Goal: Task Accomplishment & Management: Manage account settings

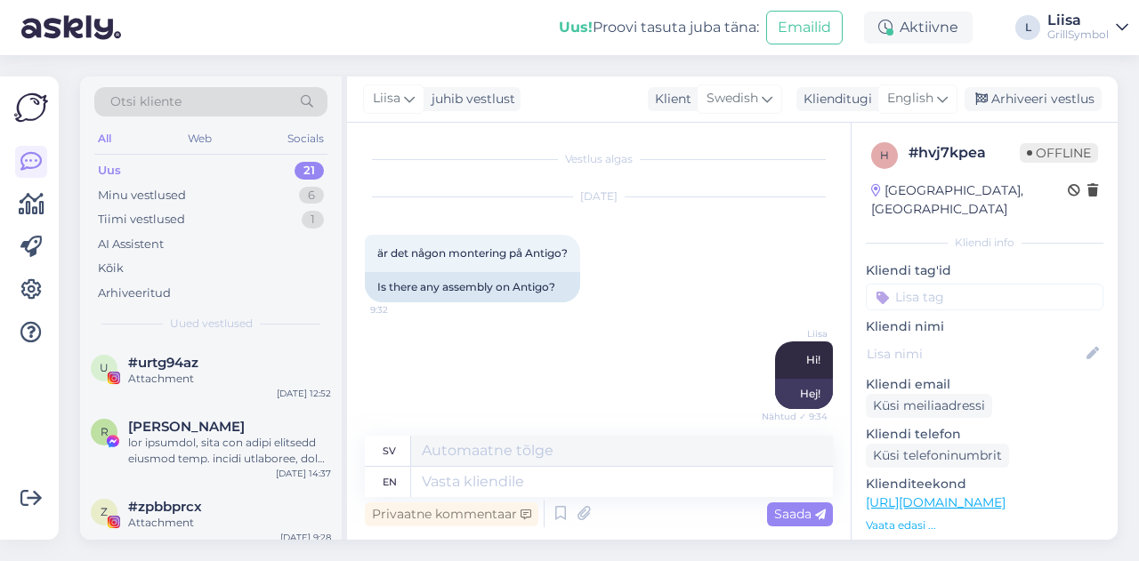
scroll to position [328, 0]
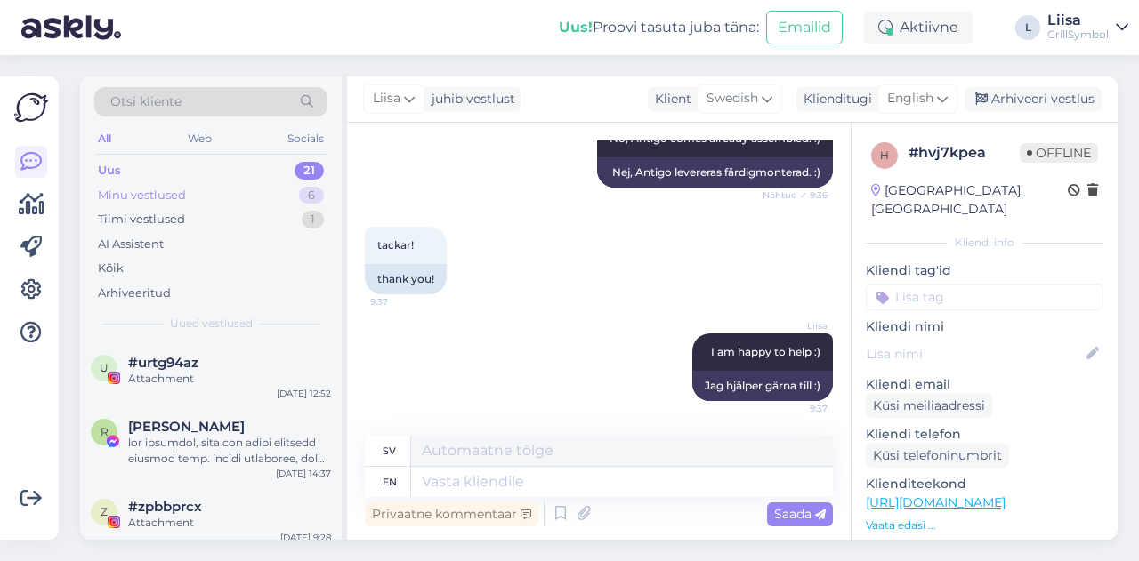
click at [141, 193] on div "Minu vestlused" at bounding box center [142, 196] width 88 height 18
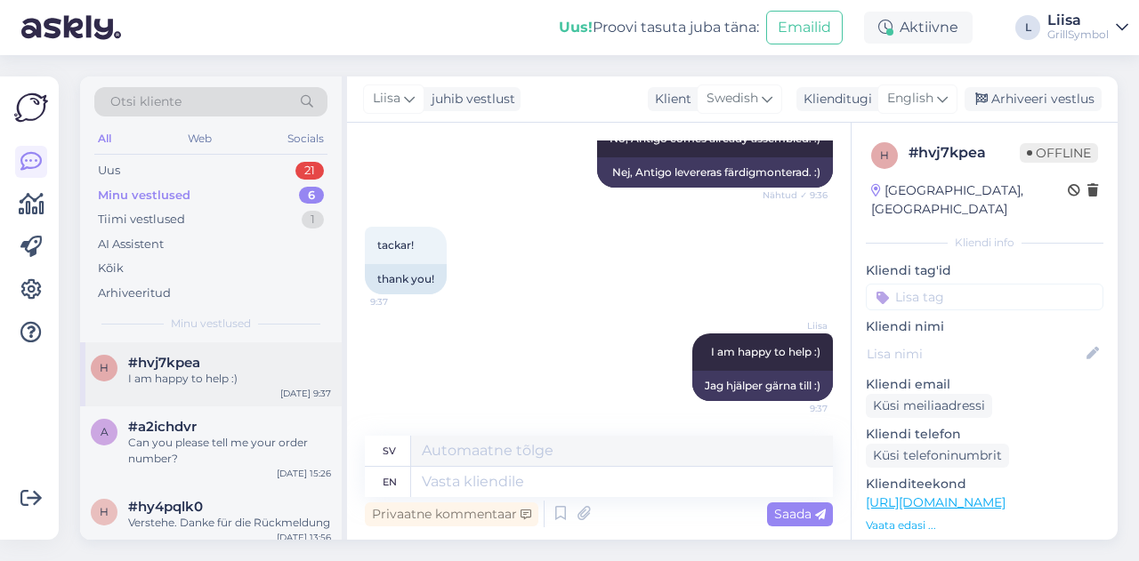
click at [189, 371] on div "I am happy to help :)" at bounding box center [229, 379] width 203 height 16
click at [177, 219] on div "Tiimi vestlused" at bounding box center [141, 220] width 87 height 18
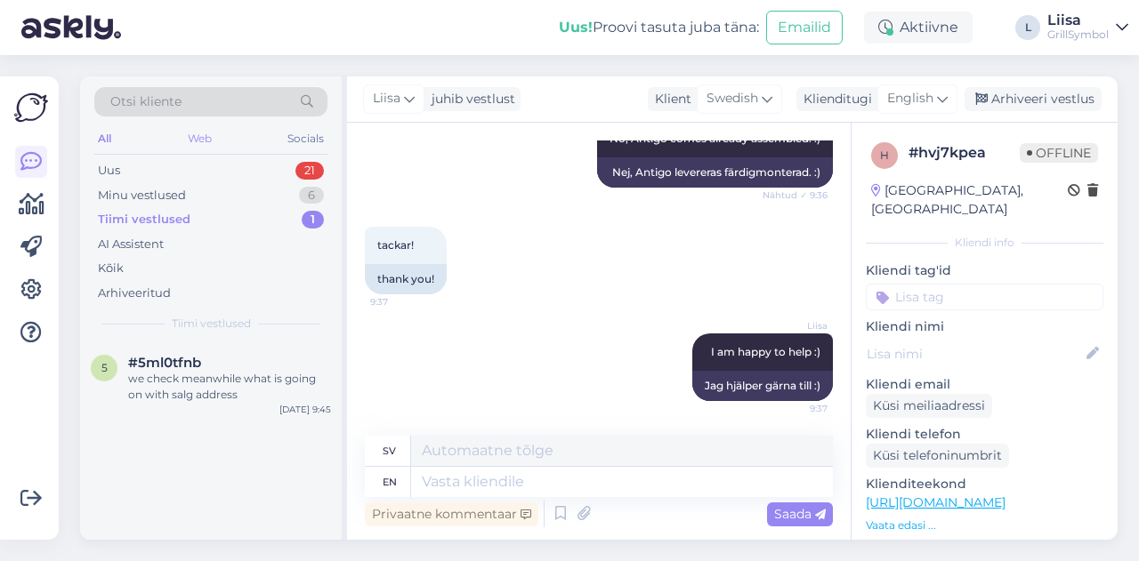
click at [202, 128] on div "Web" at bounding box center [199, 138] width 31 height 23
click at [137, 187] on div "Minu vestlused" at bounding box center [142, 196] width 88 height 18
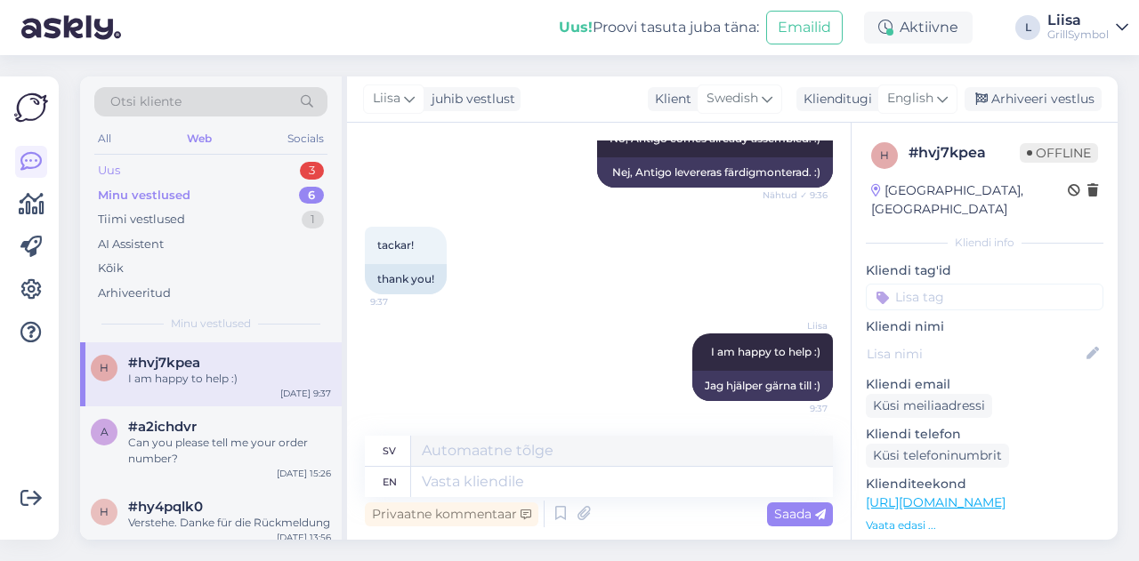
click at [133, 166] on div "Uus 3" at bounding box center [210, 170] width 233 height 25
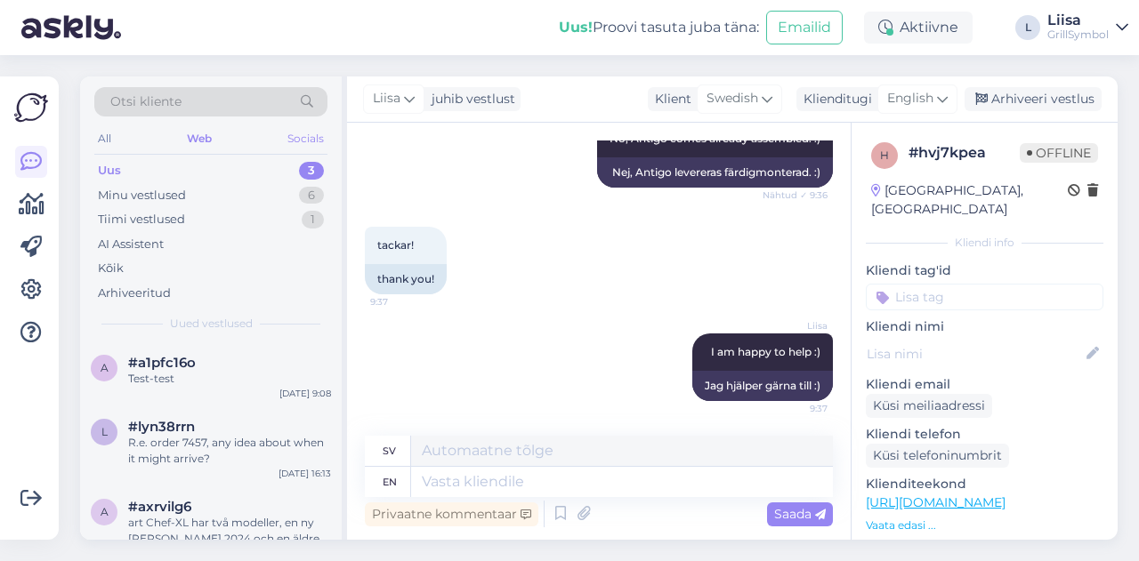
click at [304, 129] on div "Socials" at bounding box center [306, 138] width 44 height 23
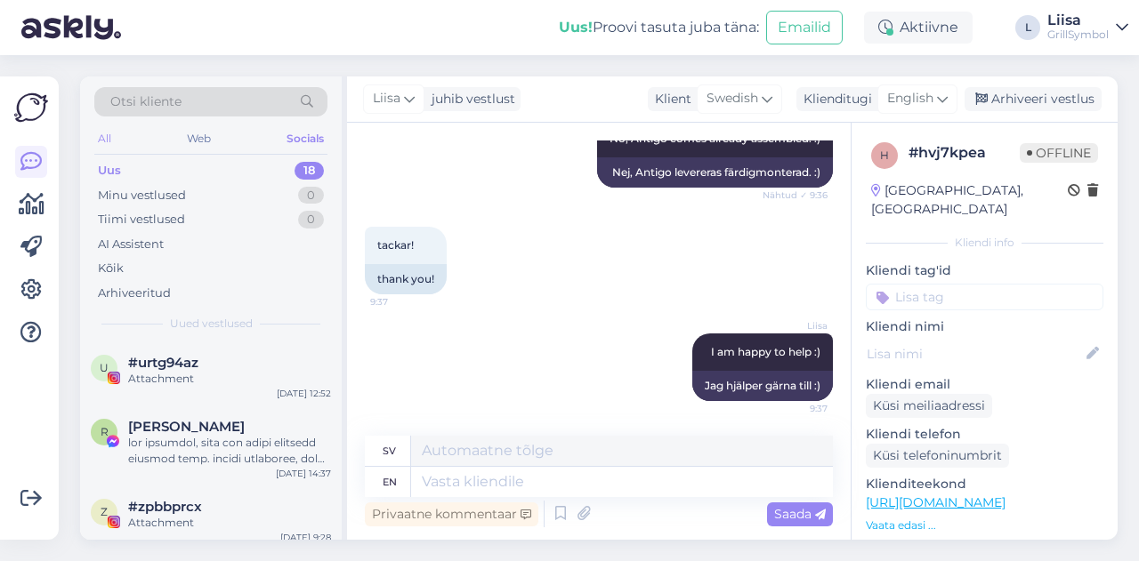
click at [108, 132] on div "All" at bounding box center [104, 138] width 20 height 23
click at [130, 194] on div "Minu vestlused" at bounding box center [142, 196] width 88 height 18
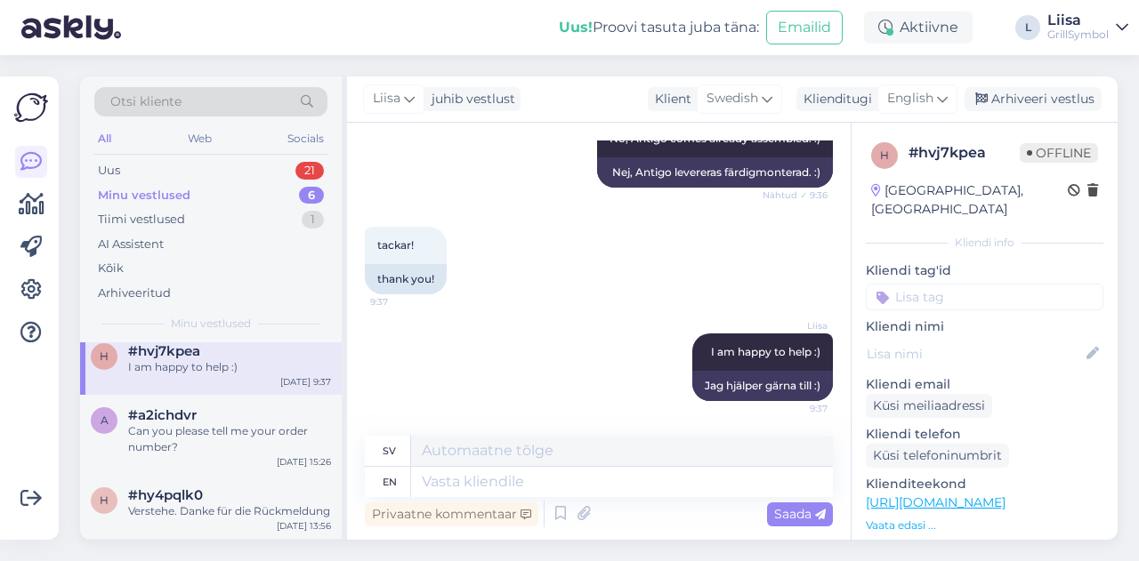
scroll to position [0, 0]
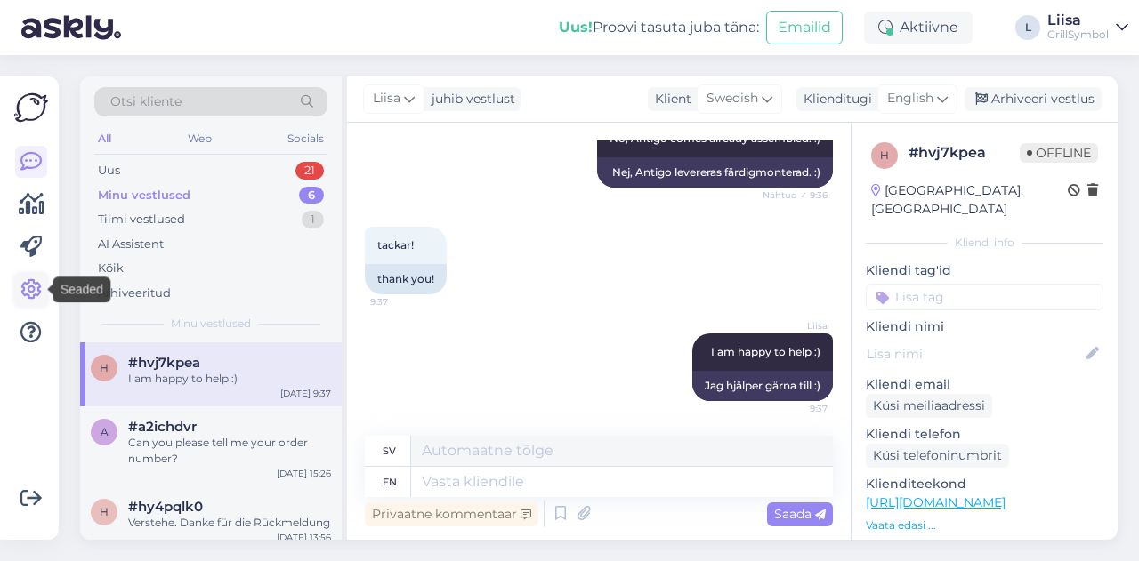
click at [37, 282] on icon at bounding box center [30, 289] width 21 height 21
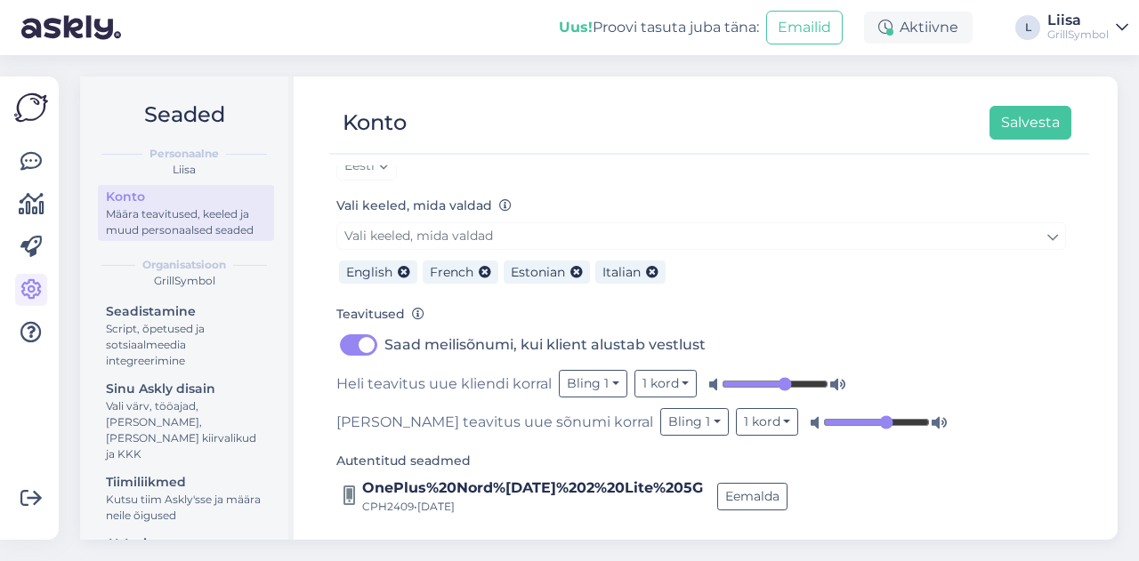
scroll to position [181, 0]
click at [616, 382] on button "Bling 1" at bounding box center [593, 383] width 68 height 28
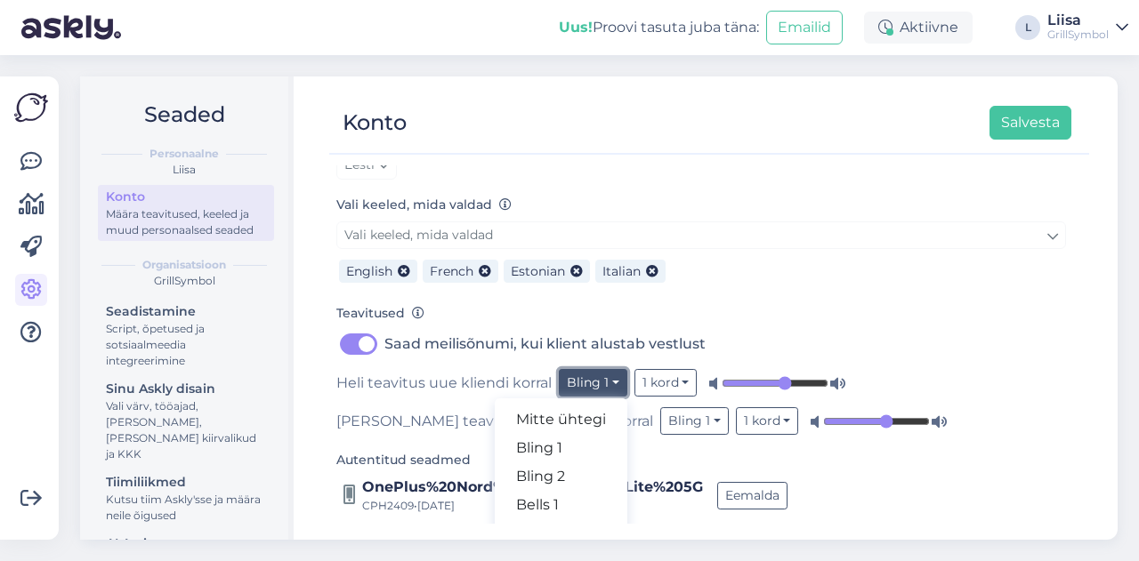
click at [616, 382] on button "Bling 1" at bounding box center [593, 383] width 68 height 28
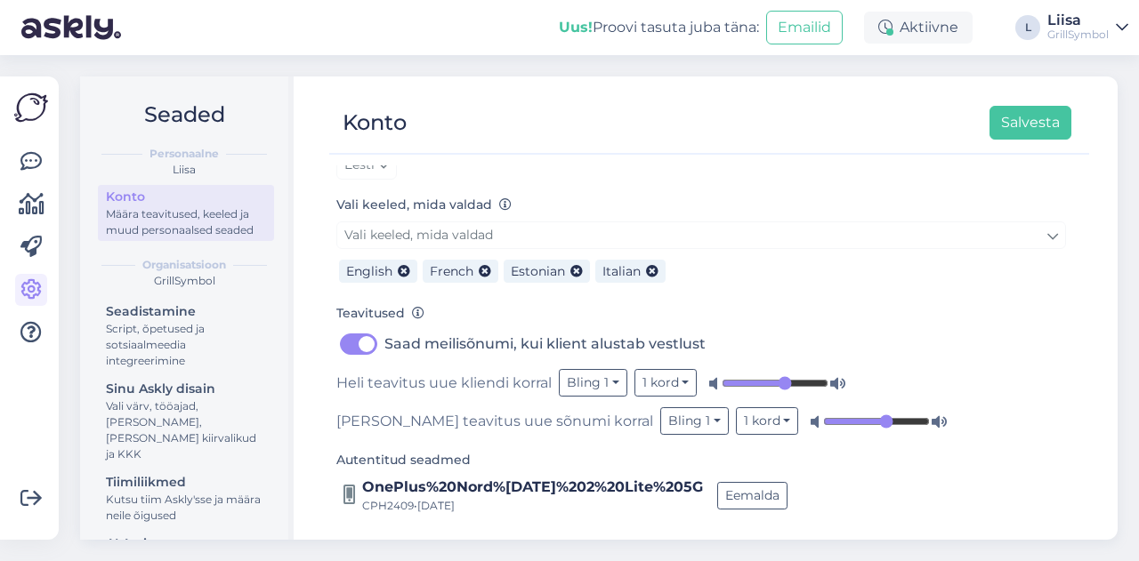
click at [476, 380] on div "Heli teavitus uue kliendi korral Bling 1 Mitte ühtegi Bling 1 Bling 2 Bells 1 B…" at bounding box center [700, 383] width 729 height 28
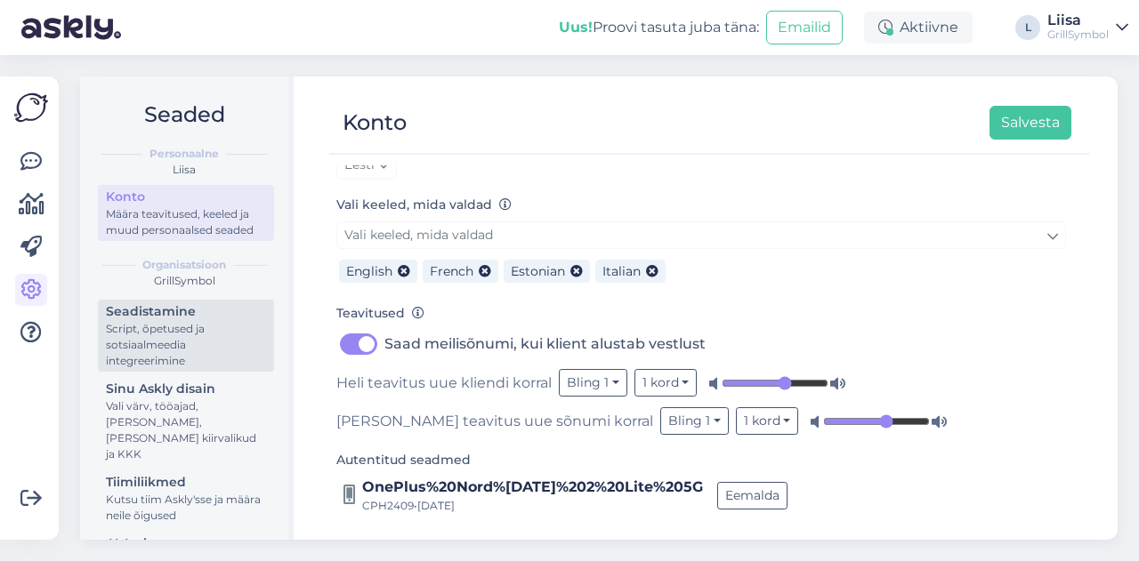
click at [181, 369] on div "Script, õpetused ja sotsiaalmeedia integreerimine" at bounding box center [186, 345] width 160 height 48
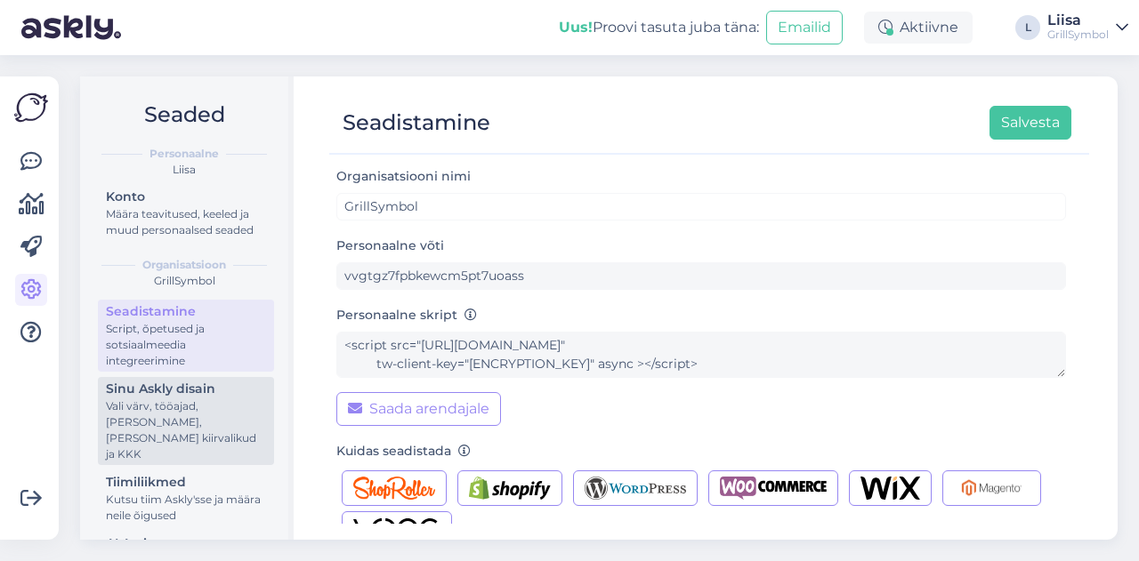
click at [176, 422] on div "Vali värv, tööajad, [PERSON_NAME], [PERSON_NAME] kiirvalikud ja KKK" at bounding box center [186, 430] width 160 height 64
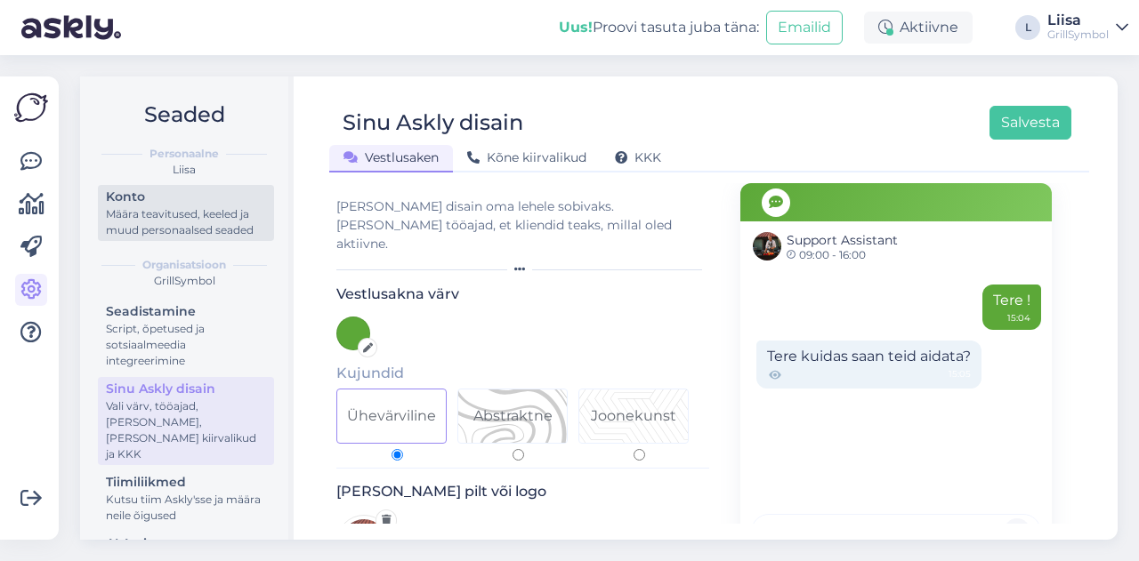
click at [155, 237] on div "Määra teavitused, keeled ja muud personaalsed seaded" at bounding box center [186, 222] width 160 height 32
